Goal: Task Accomplishment & Management: Complete application form

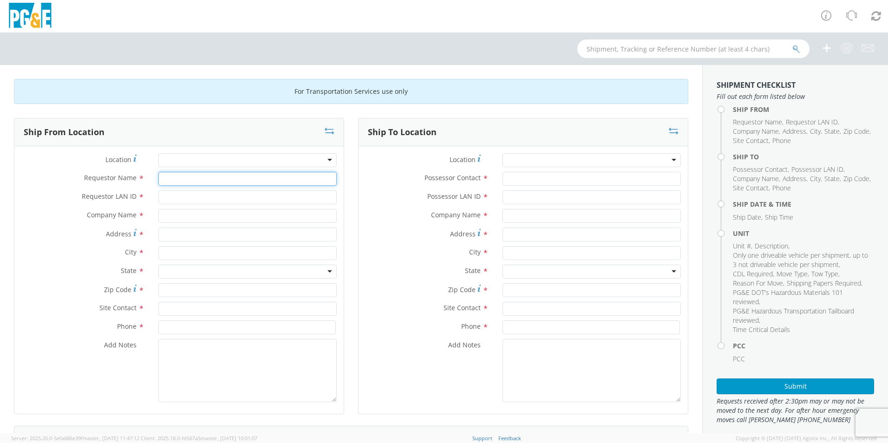
click at [172, 177] on input "Requestor Name *" at bounding box center [247, 179] width 178 height 14
type input "[PERSON_NAME]"
type input "tco3"
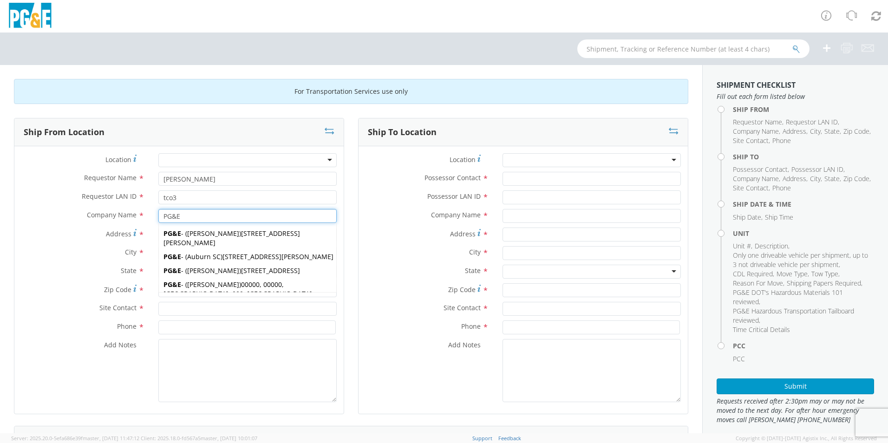
type input "PG&E"
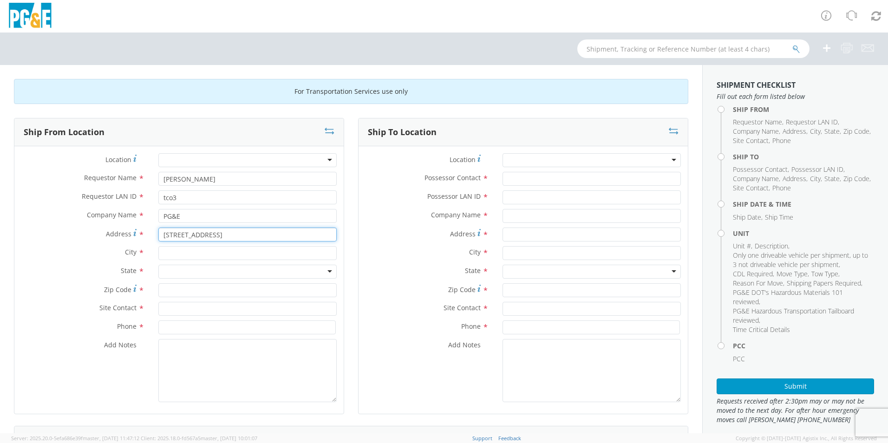
type input "[STREET_ADDRESS]"
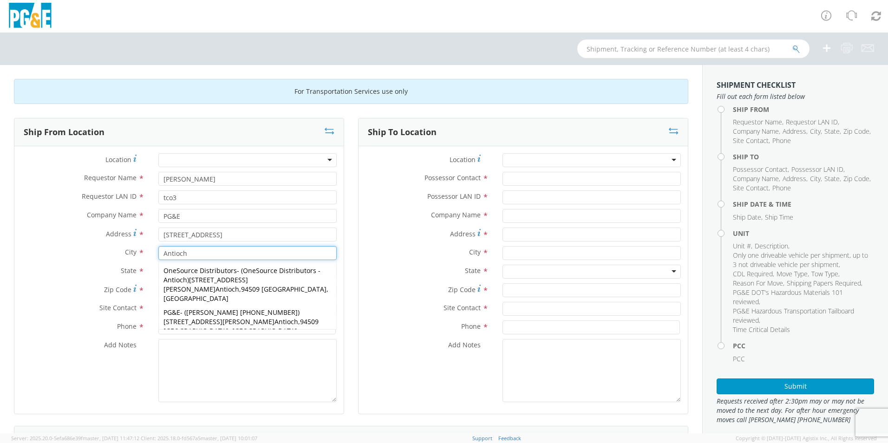
type input "Antioch"
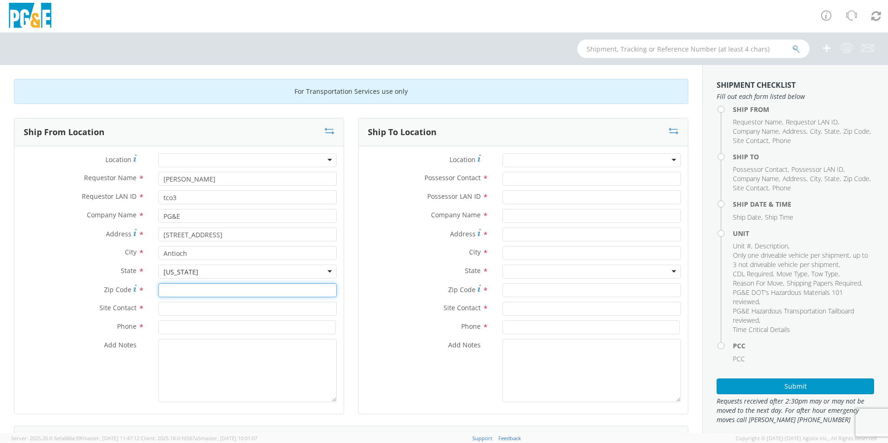
click at [172, 291] on input "Zip Code *" at bounding box center [247, 290] width 178 height 14
type input "94509"
type input "[PERSON_NAME]"
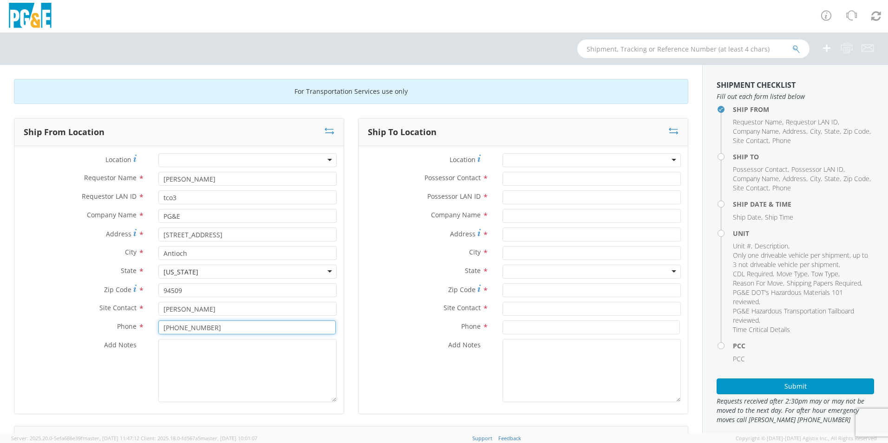
click at [173, 327] on input "[PHONE_NUMBER]" at bounding box center [246, 327] width 177 height 14
type input "[PHONE_NUMBER]"
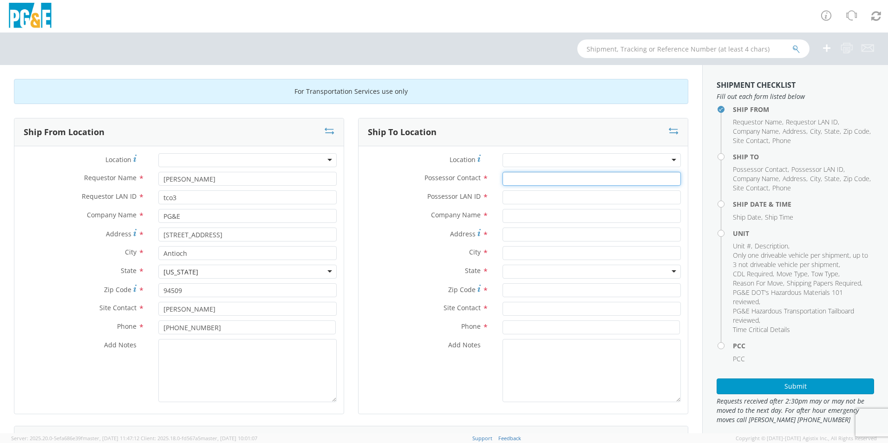
click at [516, 180] on input "Possessor Contact *" at bounding box center [592, 179] width 178 height 14
type input "[PERSON_NAME]"
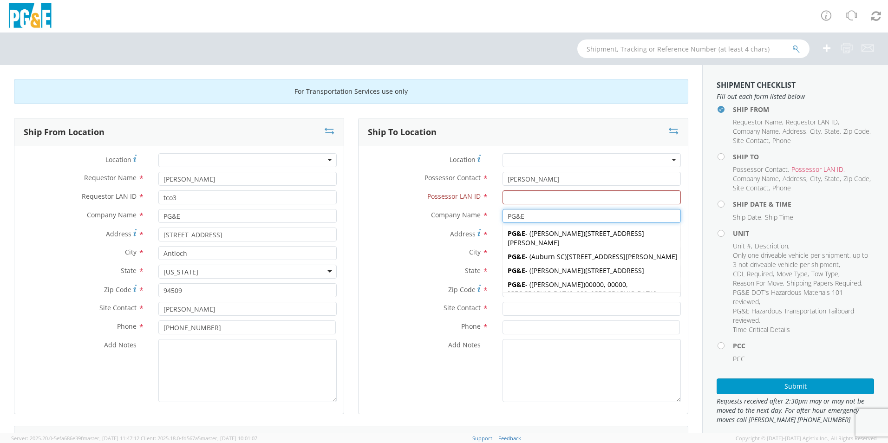
type input "PG&E"
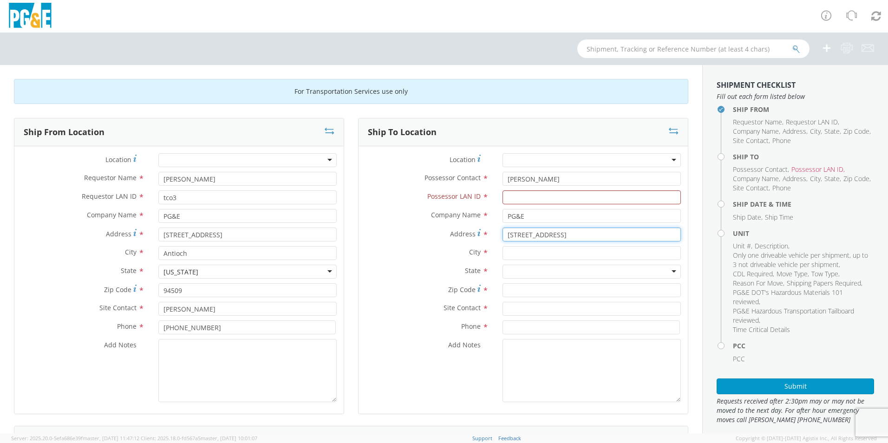
type input "[STREET_ADDRESS]"
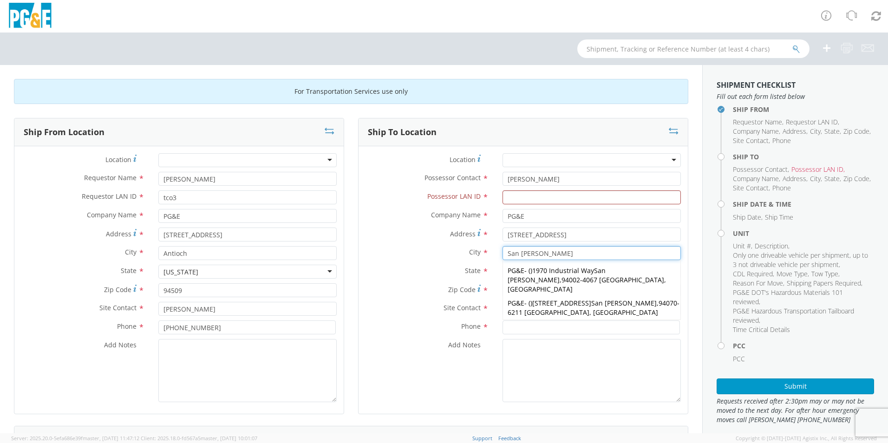
type input "San [PERSON_NAME]"
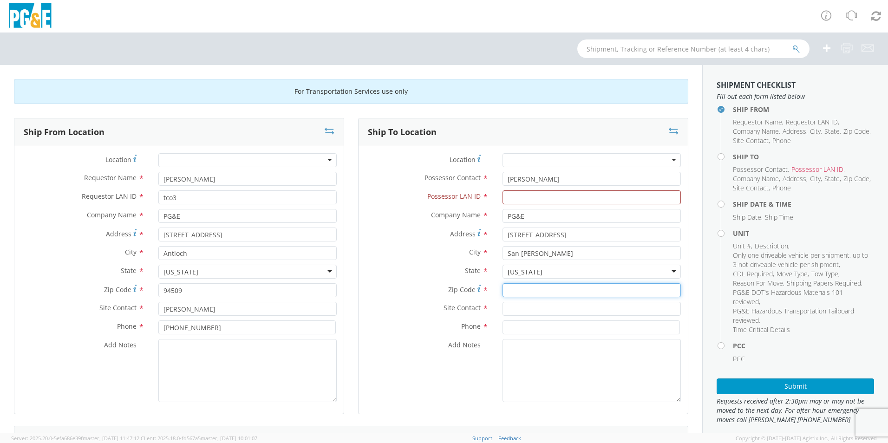
click at [523, 289] on input "Zip Code *" at bounding box center [592, 290] width 178 height 14
type input "94070"
click at [509, 307] on input "text" at bounding box center [592, 309] width 178 height 14
type input "[PERSON_NAME]"
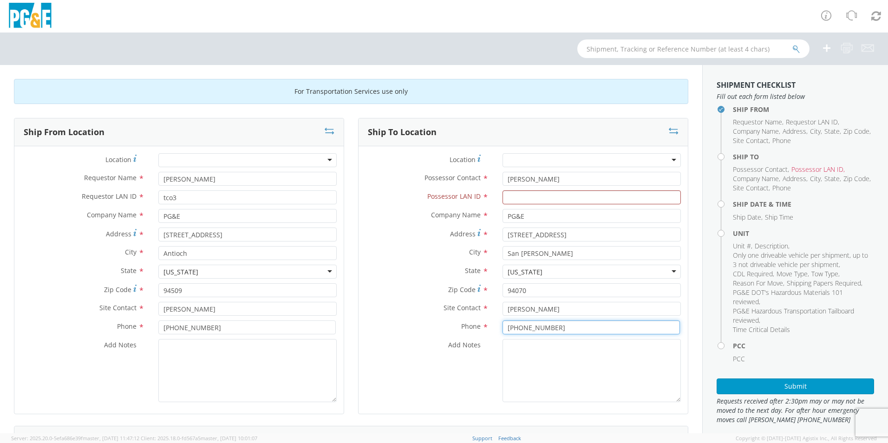
type input "[PHONE_NUMBER]"
click at [510, 352] on textarea "Add Notes *" at bounding box center [592, 370] width 178 height 63
type textarea "B"
type textarea "PG&E Belmont Garage"
click at [511, 196] on input "Possessor LAN ID *" at bounding box center [592, 197] width 178 height 14
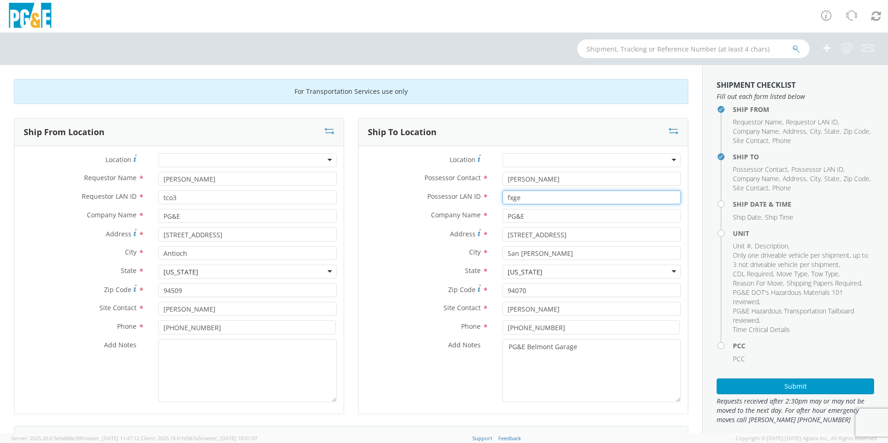
type input "fxge"
click at [686, 205] on div "Ship To Location Location * (OBSOLETE) [GEOGRAPHIC_DATA] SC - GC TRAILER (OBSOL…" at bounding box center [523, 272] width 344 height 308
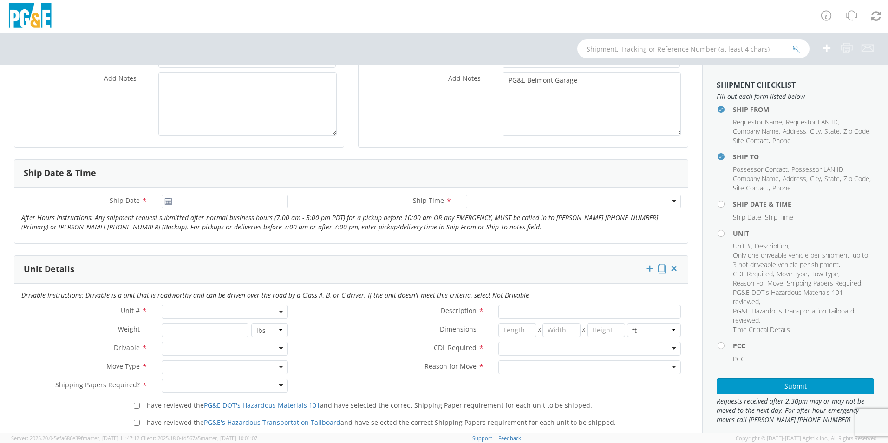
scroll to position [279, 0]
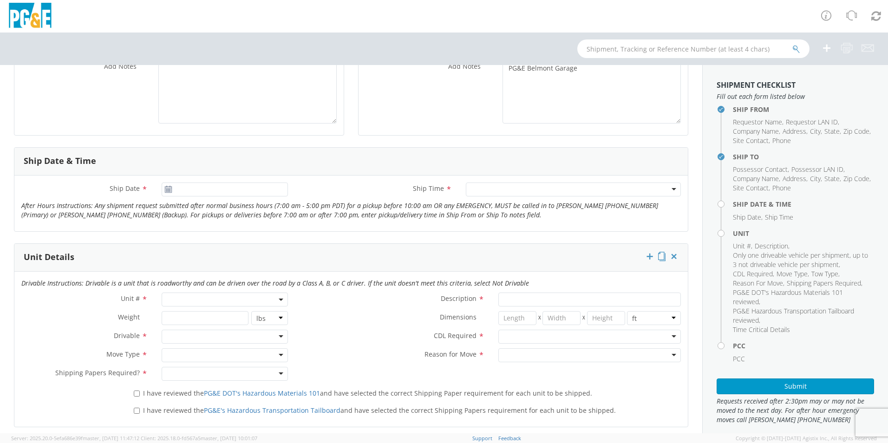
click at [168, 188] on icon at bounding box center [168, 189] width 8 height 7
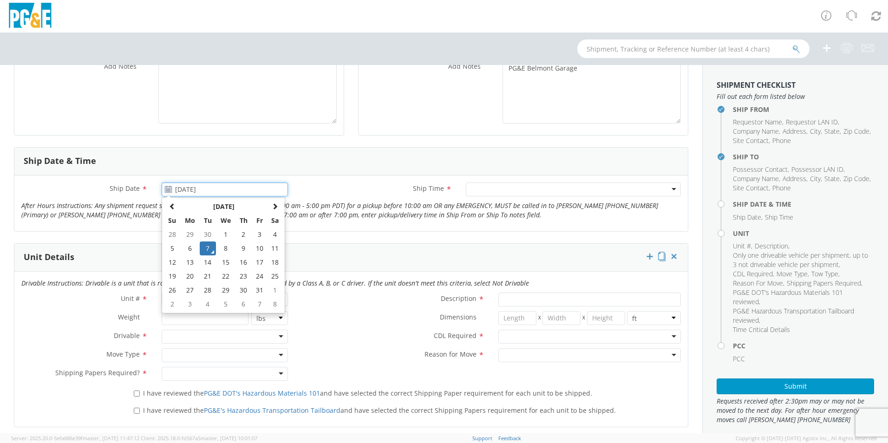
click at [182, 189] on input "[DATE]" at bounding box center [225, 190] width 126 height 14
click at [222, 248] on td "8" at bounding box center [226, 249] width 20 height 14
type input "[DATE]"
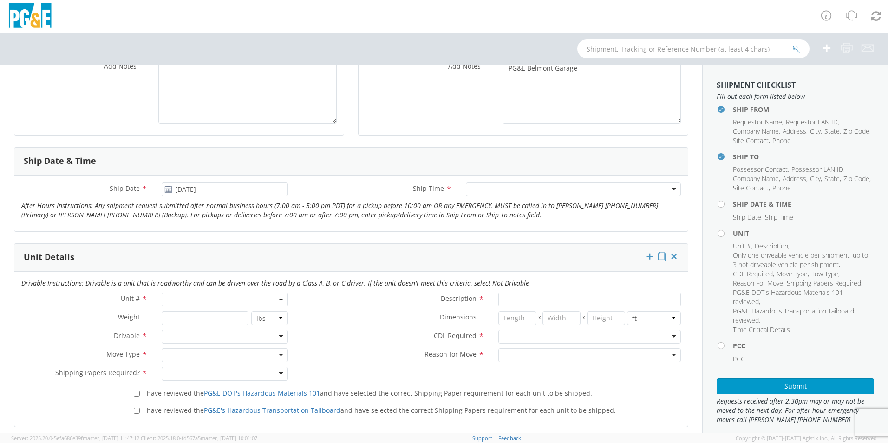
click at [484, 189] on div at bounding box center [573, 190] width 215 height 14
click at [192, 296] on span at bounding box center [225, 300] width 126 height 14
click at [189, 316] on input "search" at bounding box center [224, 315] width 120 height 14
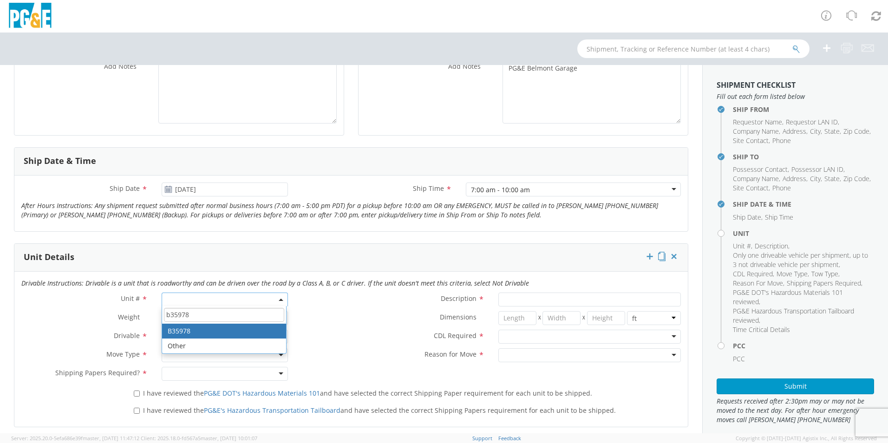
type input "b35978"
type input "TRUCK; GAS SERVICE 3/4T 4X2"
type input "10000"
select select "B35978"
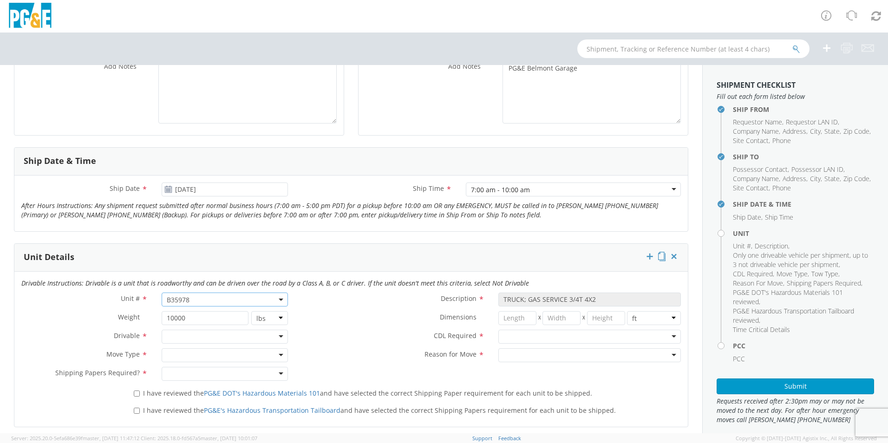
click at [195, 336] on div at bounding box center [225, 337] width 126 height 14
click at [185, 353] on div at bounding box center [225, 355] width 126 height 14
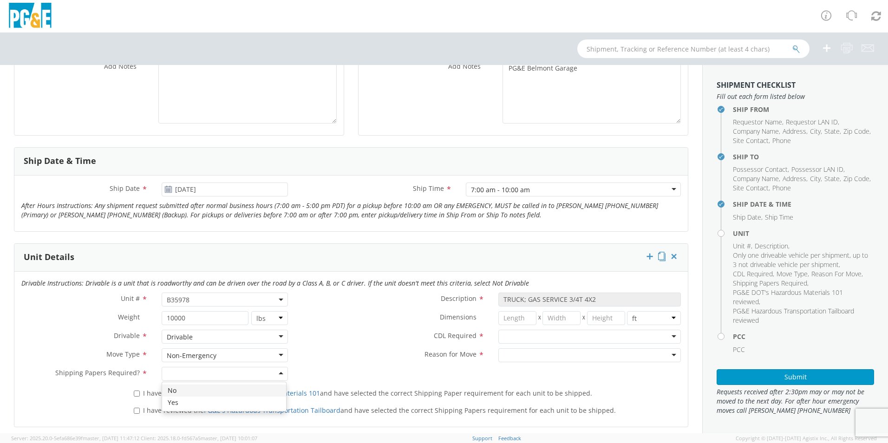
click at [180, 373] on div at bounding box center [225, 374] width 126 height 14
drag, startPoint x: 135, startPoint y: 393, endPoint x: 132, endPoint y: 407, distance: 14.2
click at [135, 394] on input "I have reviewed the PG&E DOT's Hazardous Materials 101 and have selected the co…" at bounding box center [137, 394] width 6 height 6
checkbox input "true"
click at [134, 411] on input "I have reviewed the PG&E's Hazardous Transportation Tailboard and have selected…" at bounding box center [137, 411] width 6 height 6
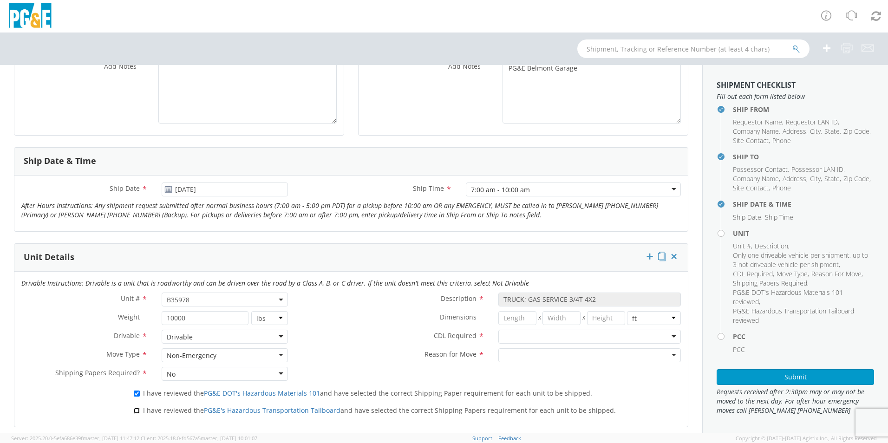
checkbox input "true"
click at [527, 333] on div at bounding box center [589, 337] width 183 height 14
click at [530, 355] on div at bounding box center [589, 355] width 183 height 14
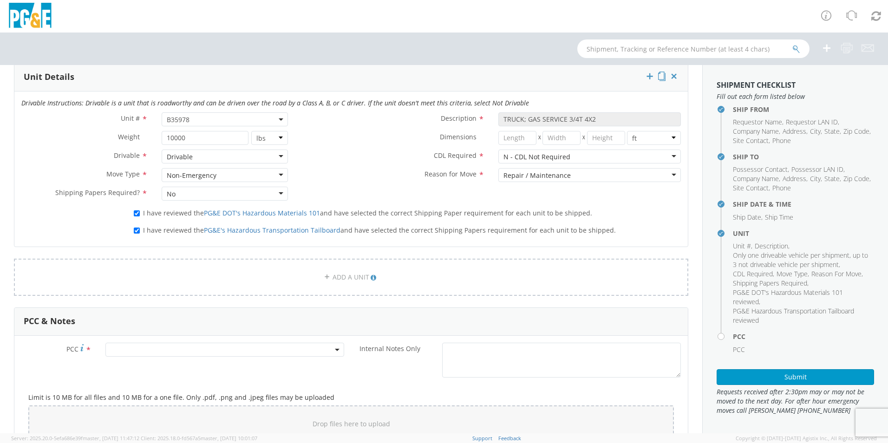
scroll to position [464, 0]
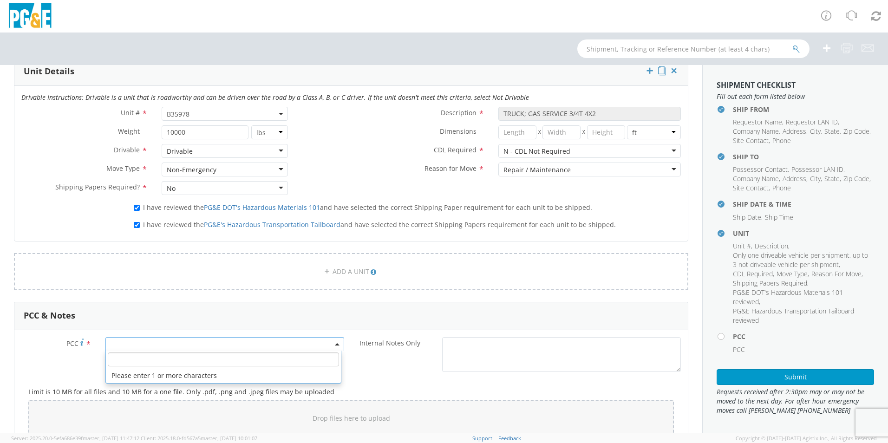
click at [139, 342] on span at bounding box center [224, 344] width 239 height 14
click at [130, 359] on input "number" at bounding box center [223, 359] width 231 height 14
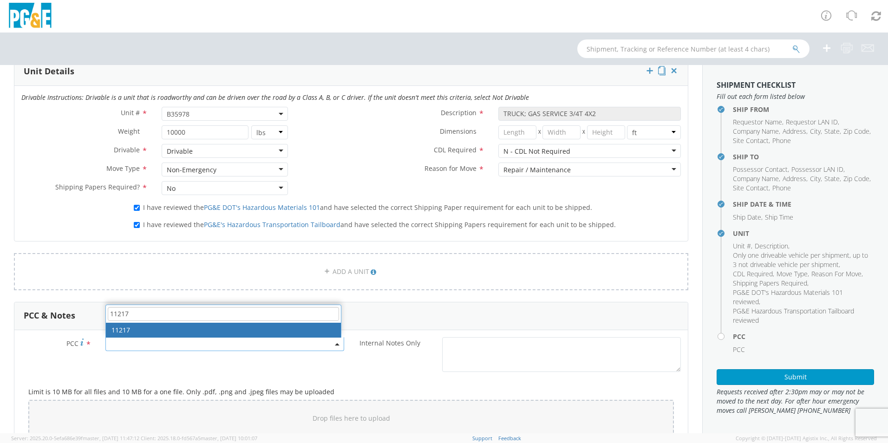
type input "11217"
select select "11217"
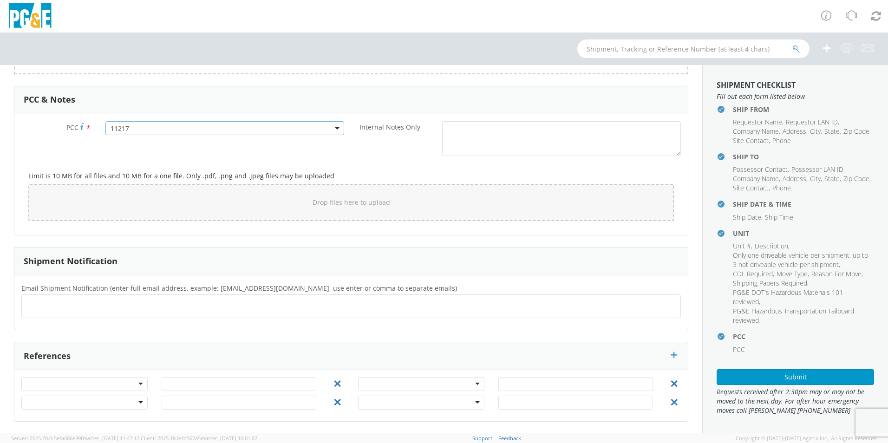
scroll to position [495, 0]
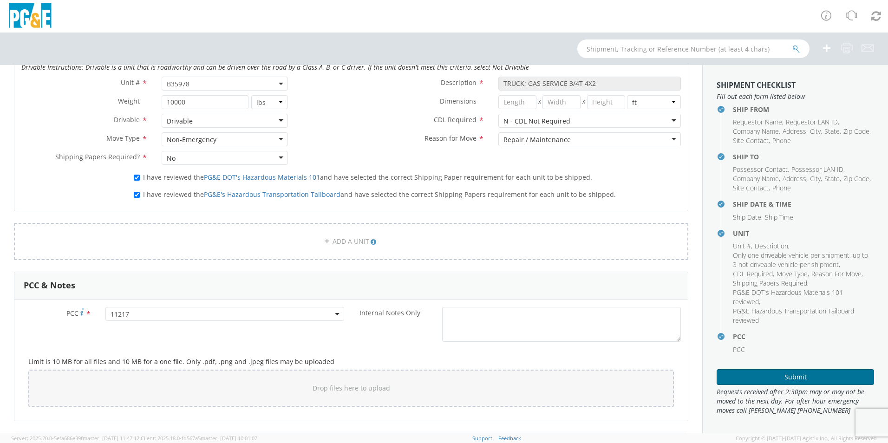
click at [791, 375] on button "Submit" at bounding box center [795, 377] width 157 height 16
